Goal: Task Accomplishment & Management: Manage account settings

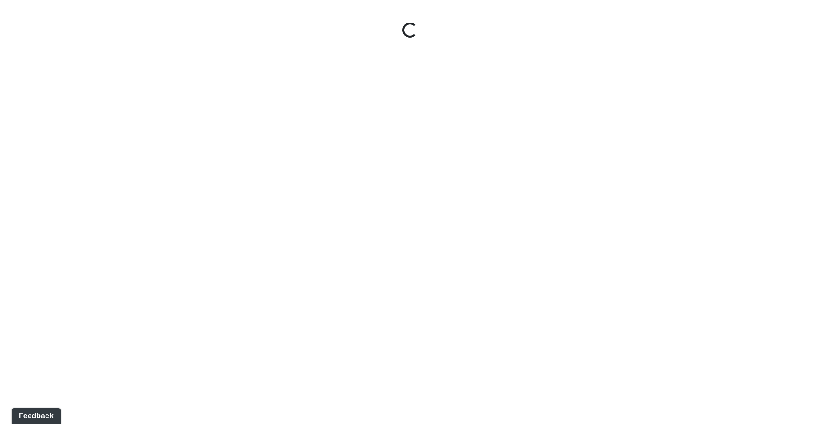
select select "u2EXiXzDikQyxF8CqBZzqm"
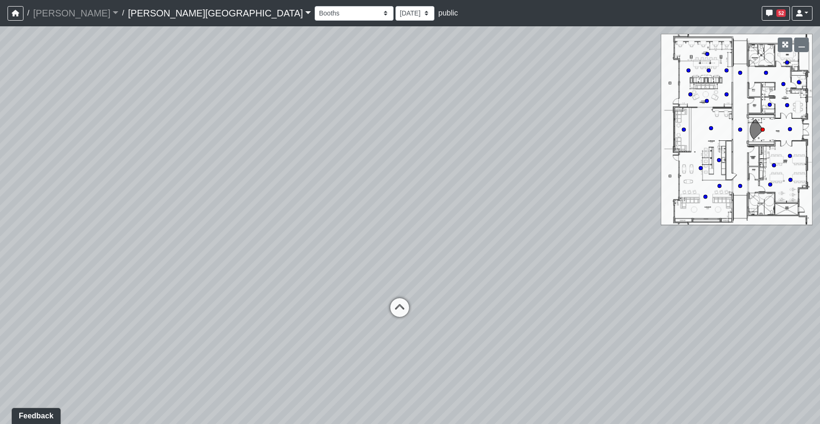
click at [147, 12] on link "[PERSON_NAME][GEOGRAPHIC_DATA]" at bounding box center [219, 13] width 183 height 19
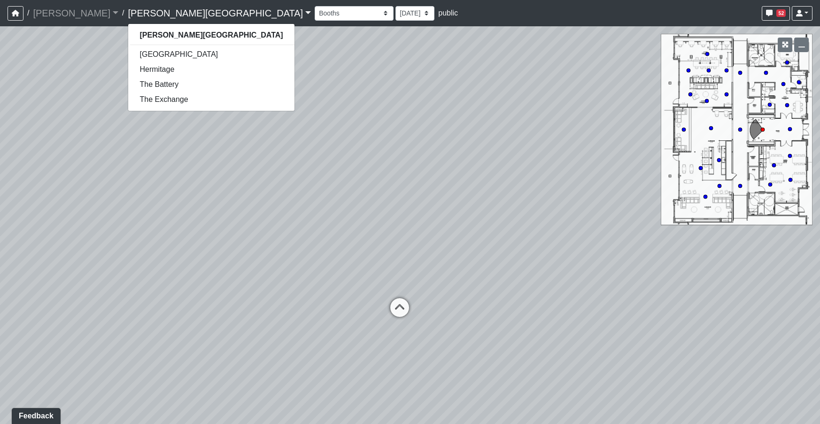
click at [147, 12] on link "[PERSON_NAME][GEOGRAPHIC_DATA]" at bounding box center [219, 13] width 183 height 19
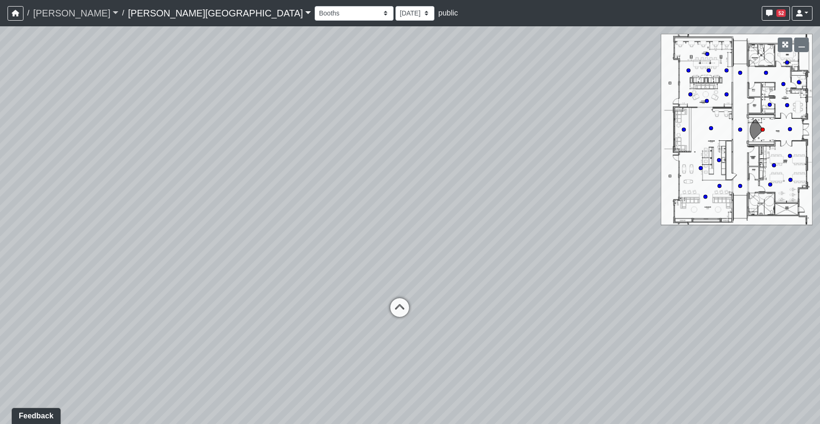
click at [74, 11] on link "[PERSON_NAME]" at bounding box center [76, 13] width 86 height 19
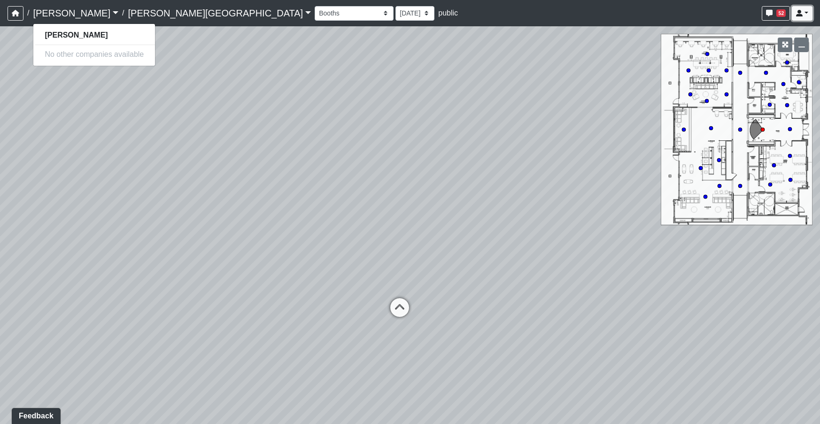
click at [804, 16] on link at bounding box center [802, 13] width 21 height 15
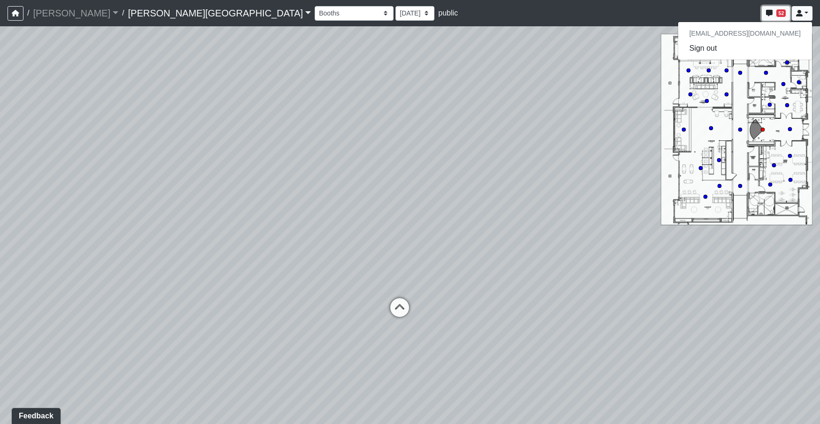
click at [786, 16] on span "52" at bounding box center [781, 13] width 9 height 8
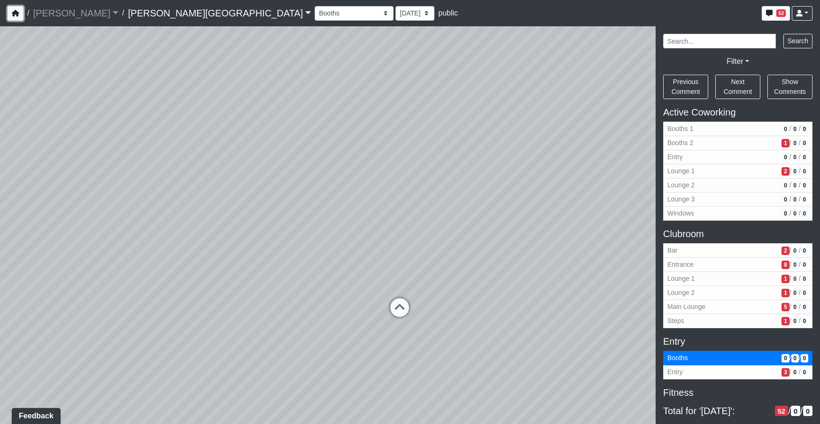
click at [21, 14] on button "button" at bounding box center [16, 13] width 16 height 15
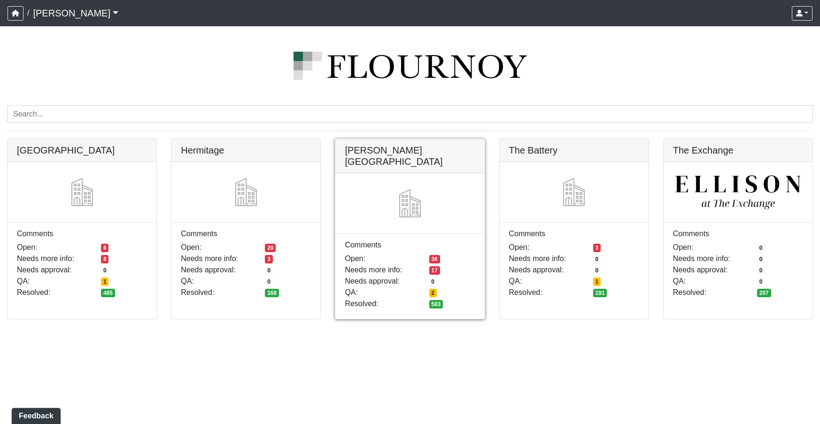
click at [421, 139] on link at bounding box center [409, 139] width 149 height 0
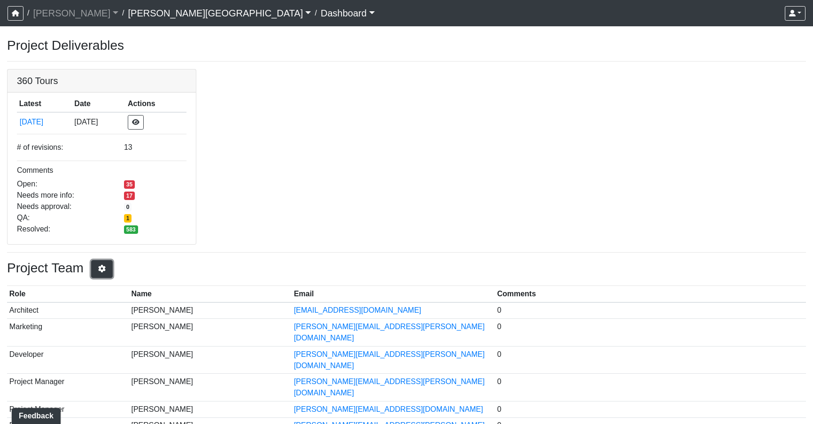
click at [107, 270] on icon "button" at bounding box center [101, 269] width 9 height 8
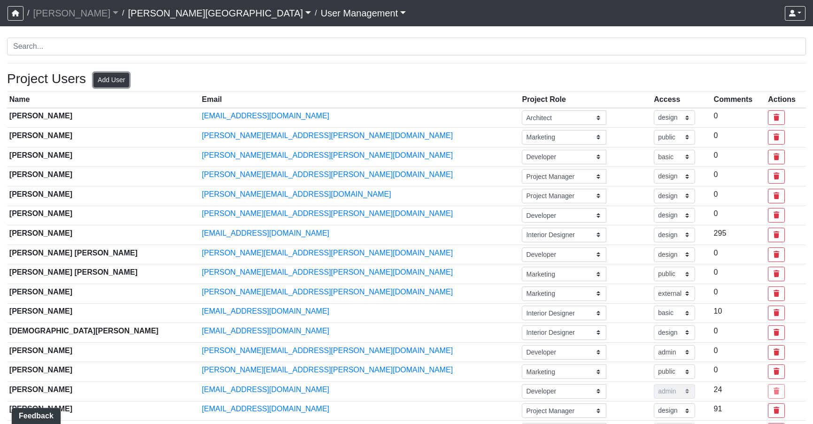
click at [116, 80] on button "Add User" at bounding box center [111, 80] width 36 height 15
select select "basic"
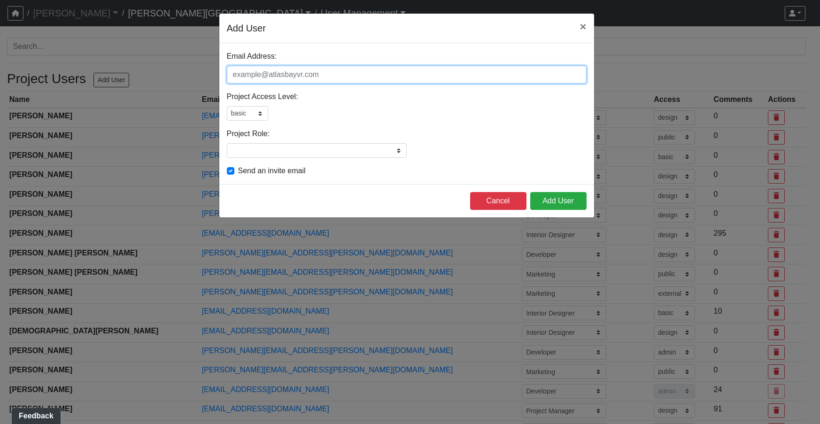
click at [297, 72] on input "Email Address:" at bounding box center [407, 75] width 360 height 18
type input "camaddisondesigns@gmail.com"
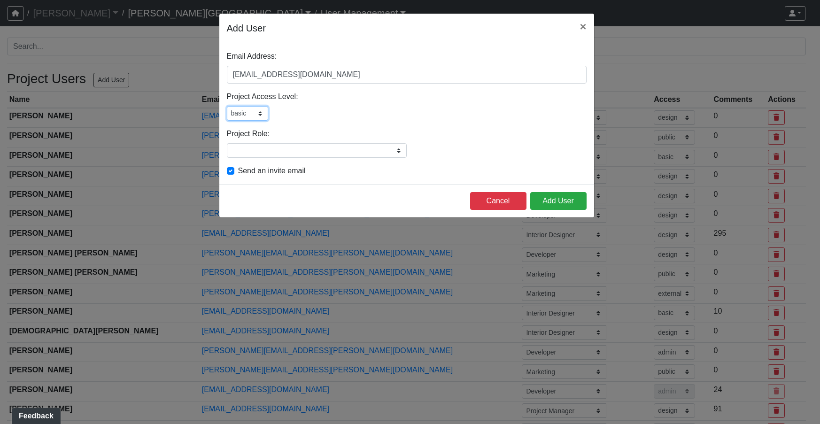
click at [257, 118] on select "admin design basic external public" at bounding box center [247, 113] width 41 height 15
select select "design"
click at [227, 106] on select "admin design basic external public" at bounding box center [247, 113] width 41 height 15
click at [320, 155] on input "Project Role:" at bounding box center [317, 150] width 180 height 15
type input "Designer"
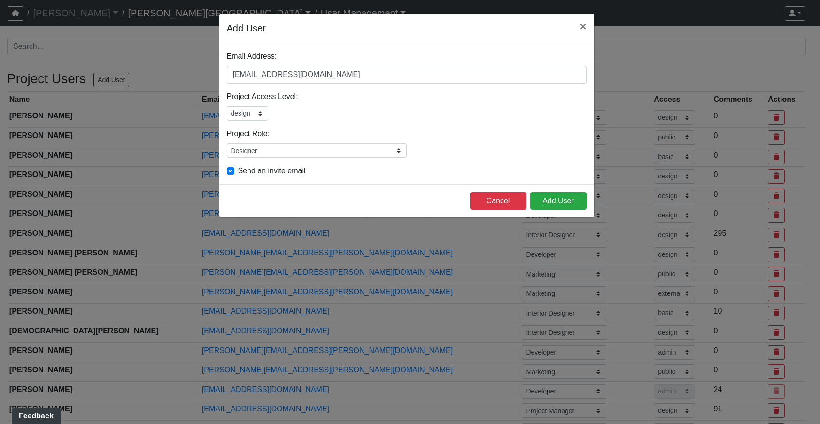
click at [427, 122] on div "Email Address: camaddisondesigns@gmail.com Please add a user email Project Acce…" at bounding box center [406, 113] width 375 height 141
click at [550, 200] on button "Add User" at bounding box center [558, 201] width 56 height 18
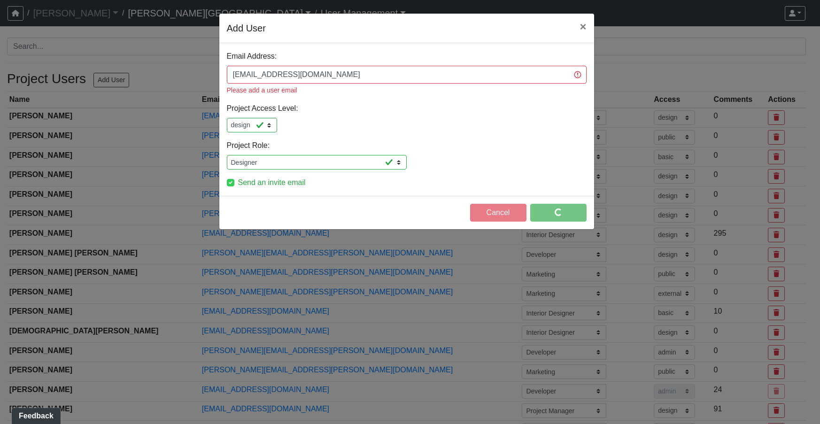
select select "design"
select select "public"
select select "basic"
select select "design"
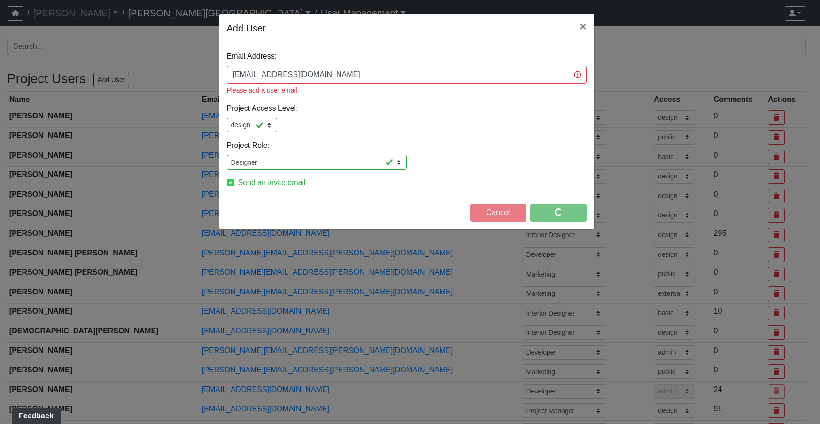
select select "design"
select select "public"
select select "external"
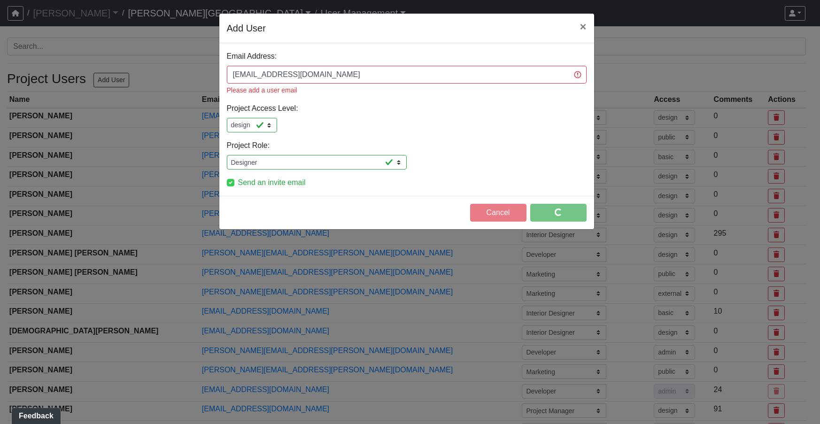
select select "basic"
select select "design"
select select "public"
select select "design"
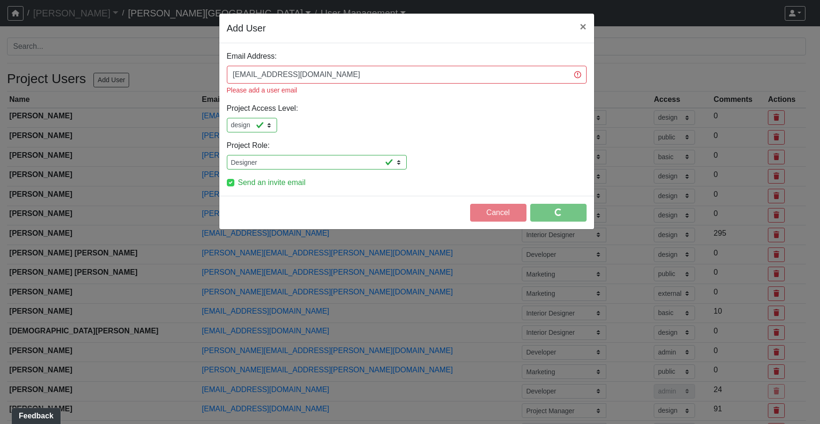
select select "basic"
select select "public"
select select "design"
select select "public"
select select "design"
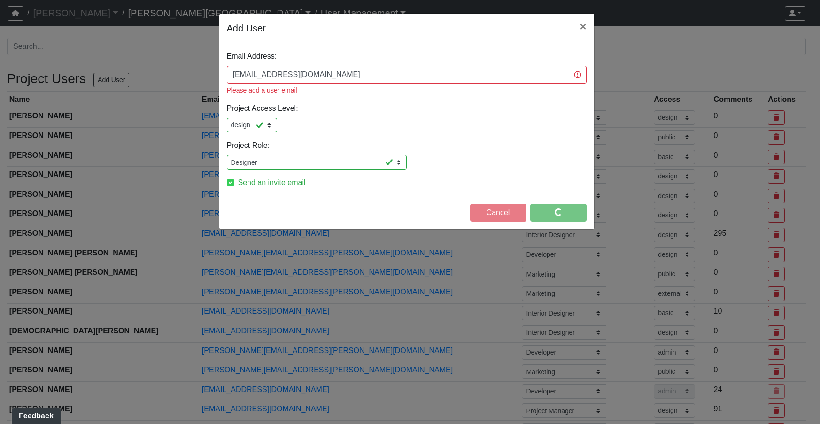
select select "design"
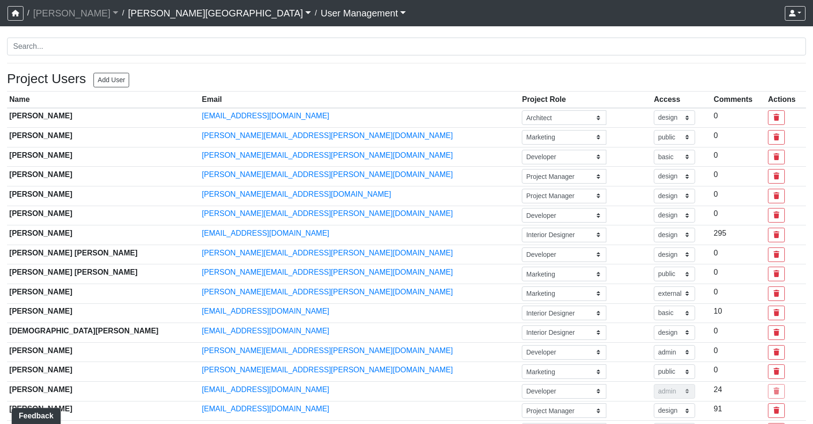
click at [128, 13] on link "[PERSON_NAME][GEOGRAPHIC_DATA]" at bounding box center [219, 13] width 183 height 19
click at [128, 11] on link "[PERSON_NAME][GEOGRAPHIC_DATA]" at bounding box center [219, 13] width 183 height 19
click at [62, 18] on link "[PERSON_NAME]" at bounding box center [76, 13] width 86 height 19
click at [117, 79] on button "Add User" at bounding box center [111, 80] width 36 height 15
select select "basic"
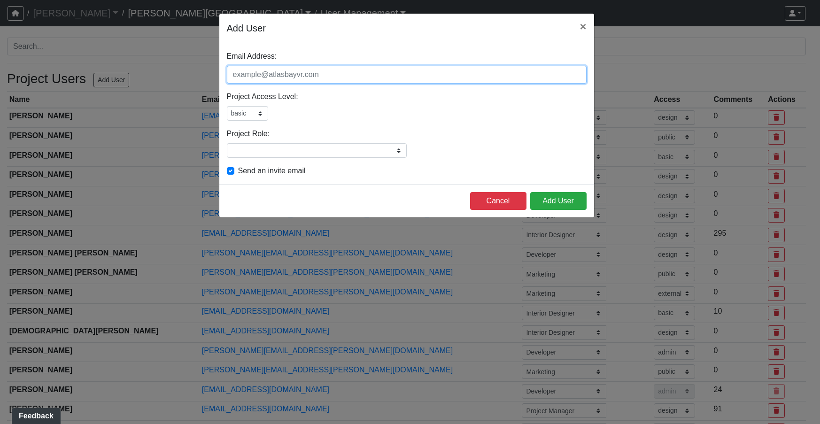
click at [276, 76] on input "Email Address:" at bounding box center [407, 75] width 360 height 18
type input "celia@readyfitness.com"
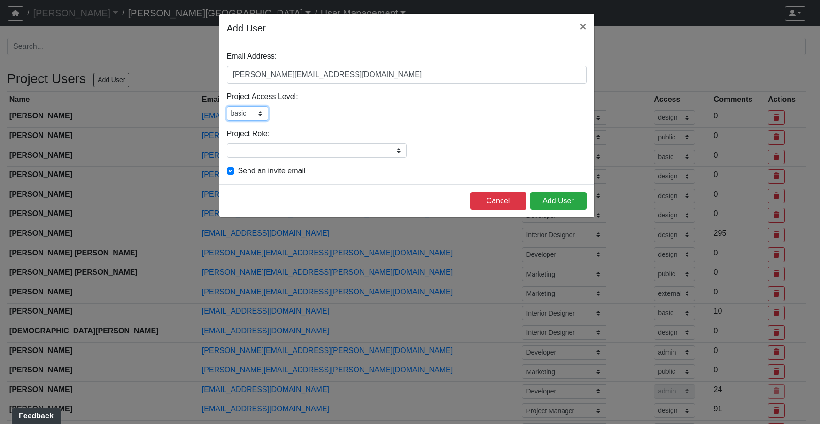
click at [260, 116] on select "admin design basic external public" at bounding box center [247, 113] width 41 height 15
select select "design"
click at [227, 106] on select "admin design basic external public" at bounding box center [247, 113] width 41 height 15
click at [310, 151] on input "Project Role:" at bounding box center [317, 150] width 180 height 15
type input "D"
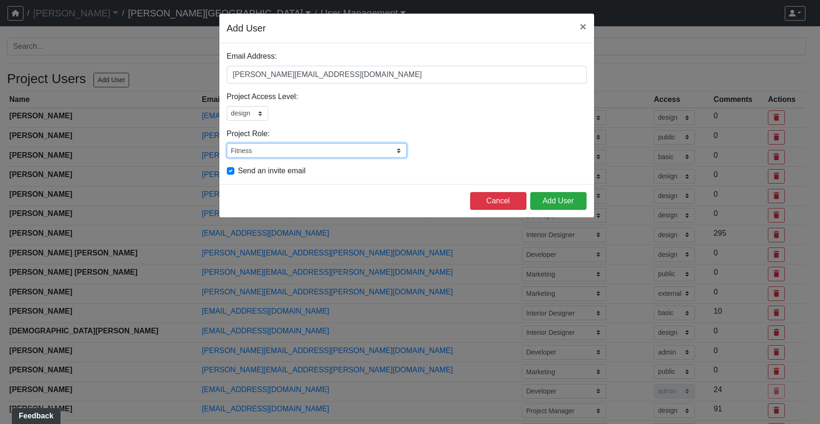
type input "Fitness"
click at [442, 125] on div "Email Address: celia@readyfitness.com Please add a user email Project Access Le…" at bounding box center [406, 113] width 375 height 141
click at [562, 199] on button "Add User" at bounding box center [558, 201] width 56 height 18
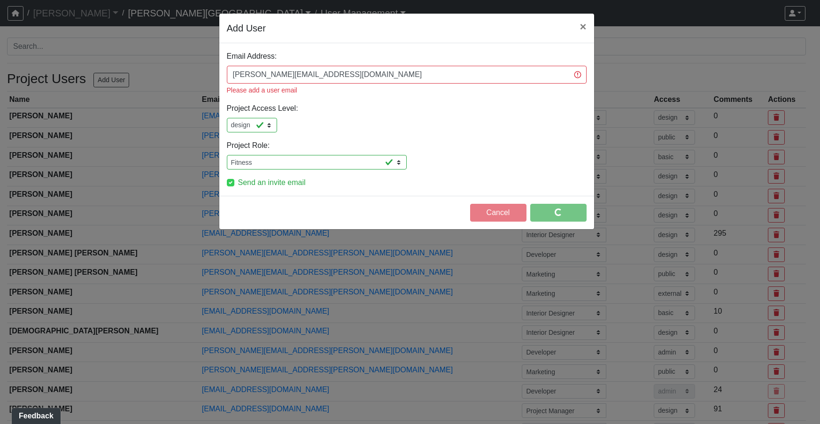
select select "design"
select select "public"
select select "basic"
select select "design"
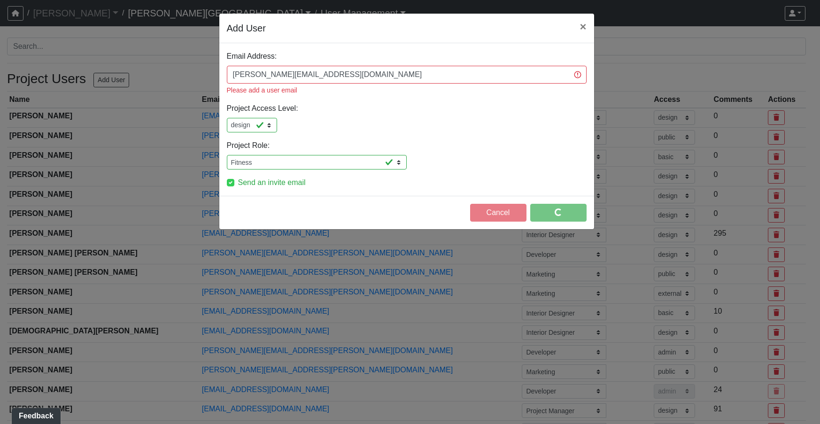
select select "design"
select select "public"
select select "external"
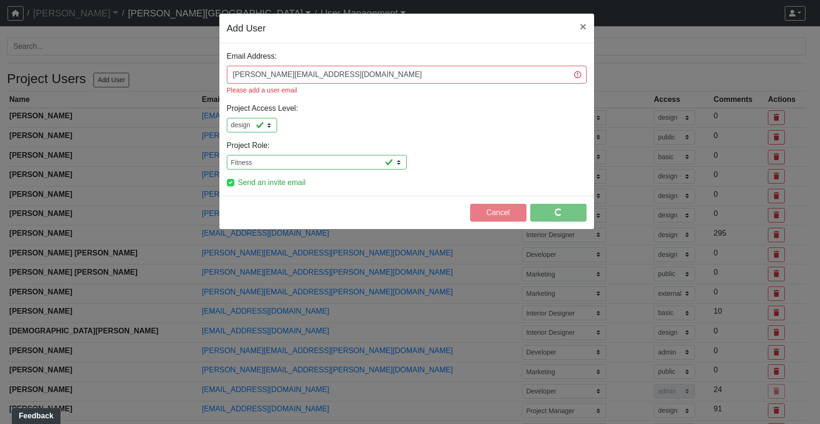
select select "basic"
select select "design"
select select "public"
select select "design"
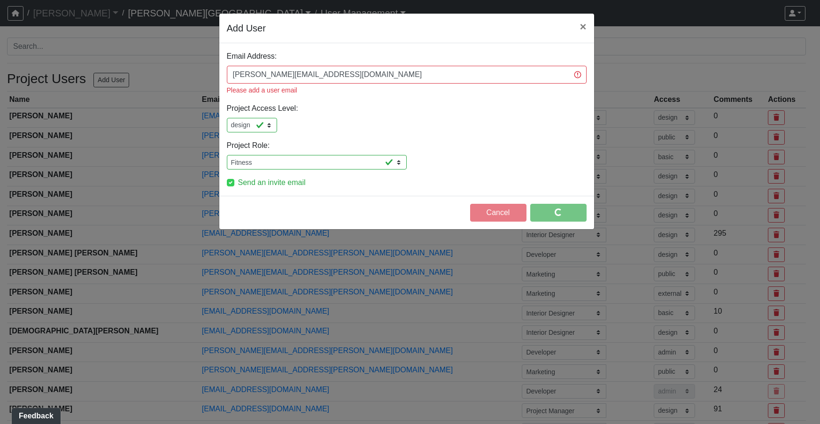
select select "basic"
select select "public"
select select "design"
select select "public"
select select "design"
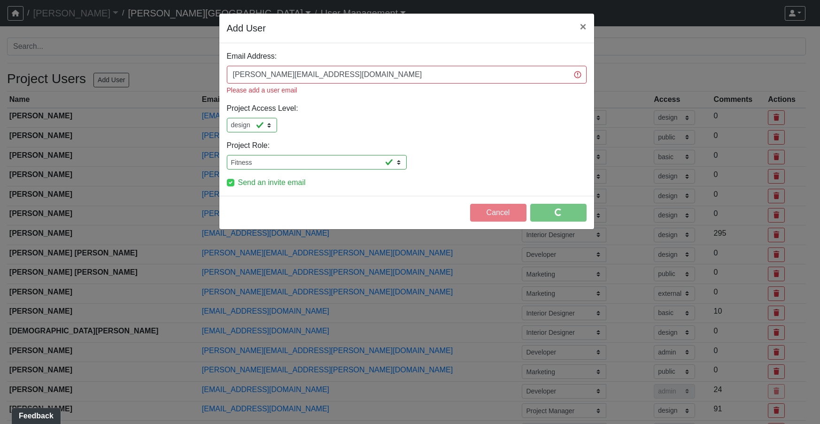
select select "design"
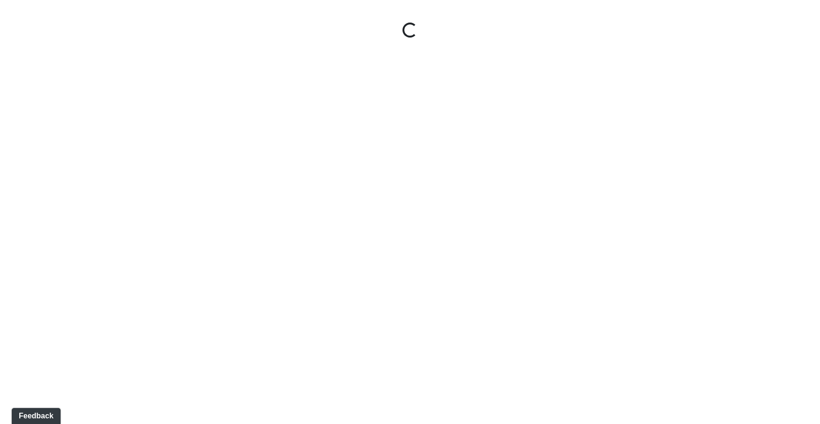
select select "u2EXiXzDikQyxF8CqBZzqm"
